Goal: Check status: Check status

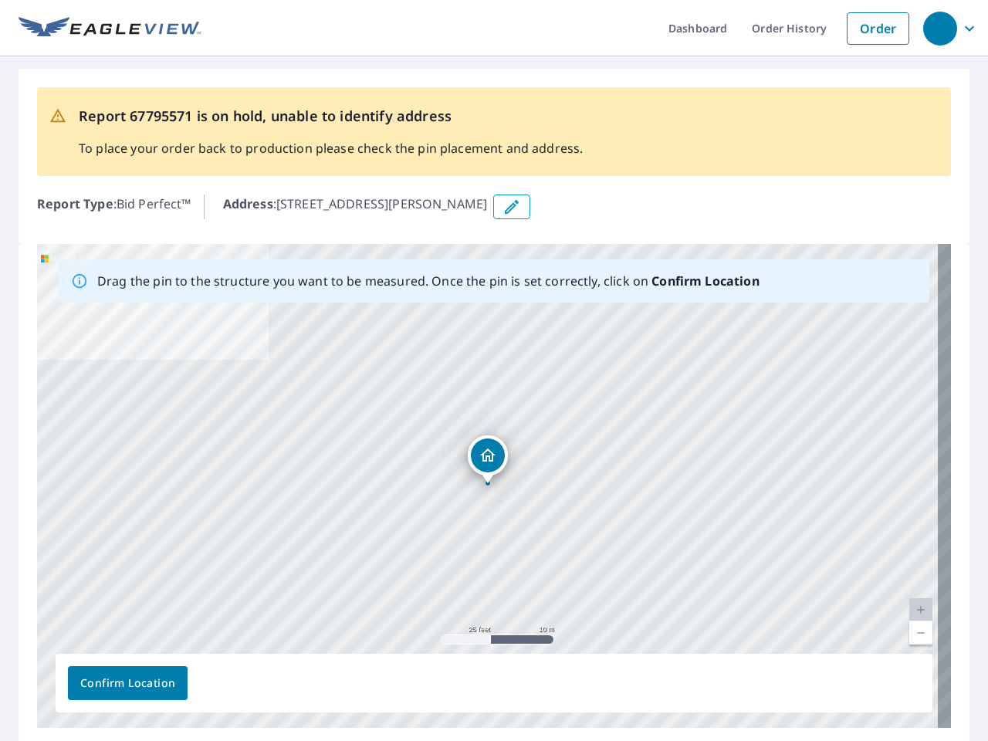
click at [494, 370] on div "[STREET_ADDRESS][PERSON_NAME]" at bounding box center [494, 486] width 914 height 484
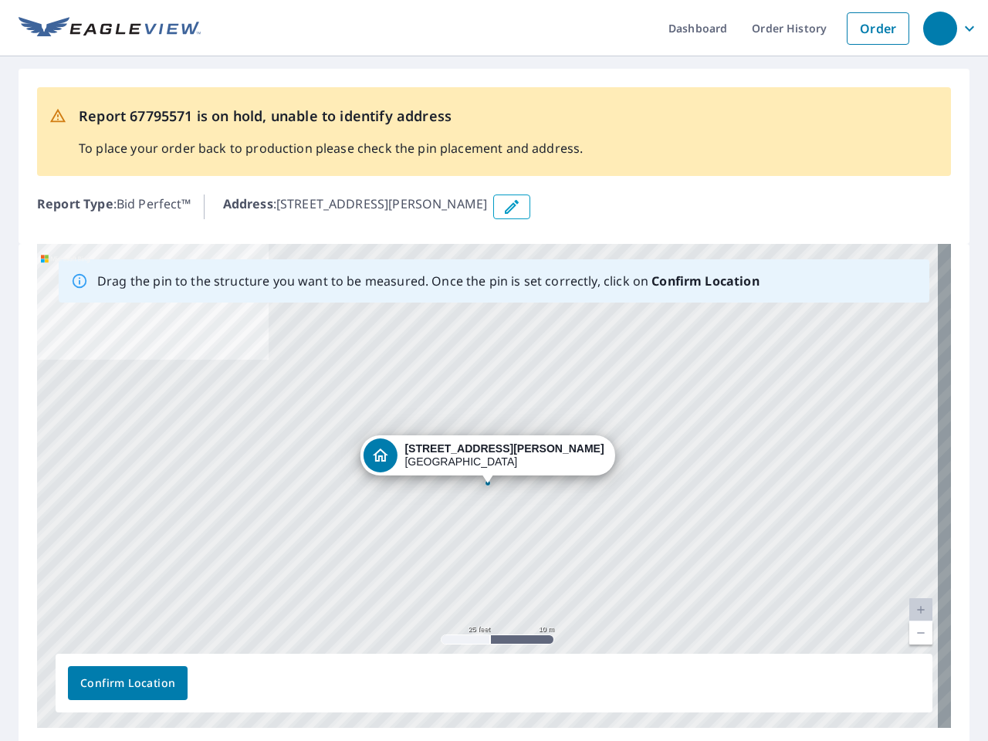
click at [939, 28] on div "button" at bounding box center [940, 29] width 34 height 34
click at [521, 207] on icon "button" at bounding box center [511, 207] width 19 height 19
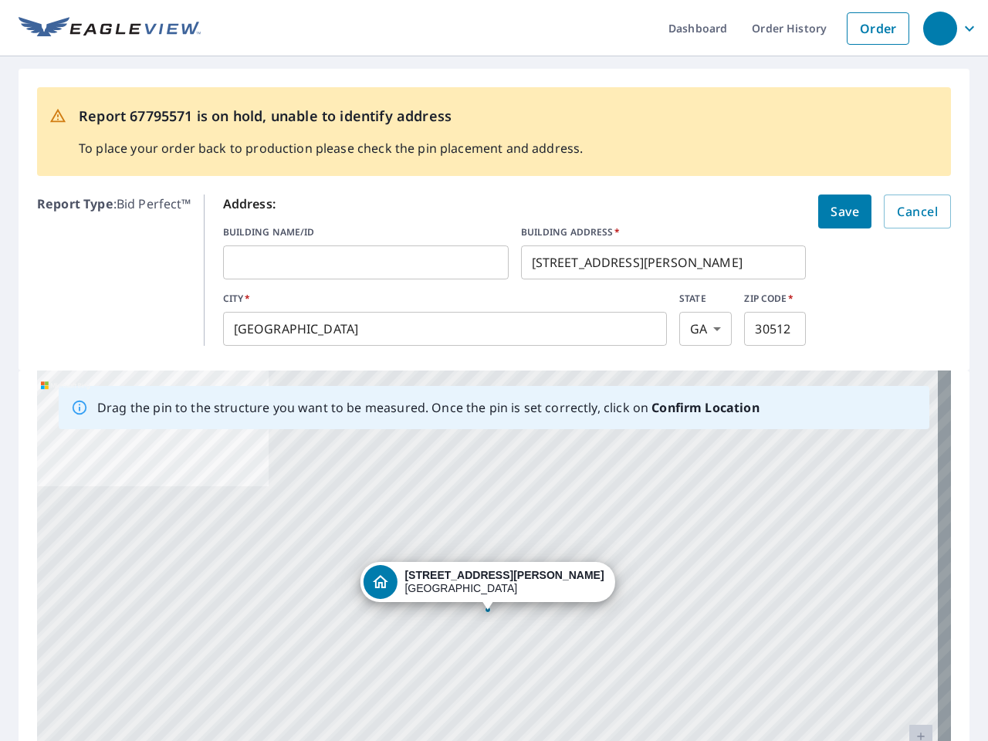
click at [487, 485] on div "[STREET_ADDRESS][PERSON_NAME]" at bounding box center [494, 612] width 914 height 484
click at [907, 610] on div "[STREET_ADDRESS][PERSON_NAME]" at bounding box center [494, 612] width 914 height 484
click at [907, 633] on div "[STREET_ADDRESS][PERSON_NAME]" at bounding box center [494, 612] width 914 height 484
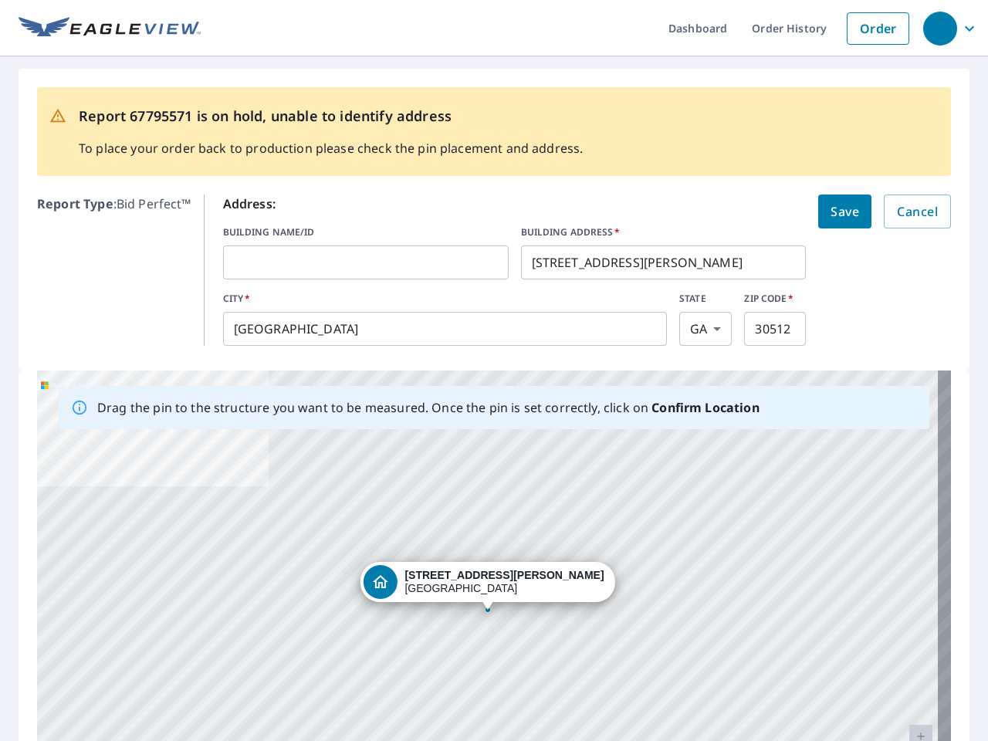
click at [127, 683] on div "[STREET_ADDRESS][PERSON_NAME]" at bounding box center [494, 612] width 914 height 484
